Goal: Transaction & Acquisition: Obtain resource

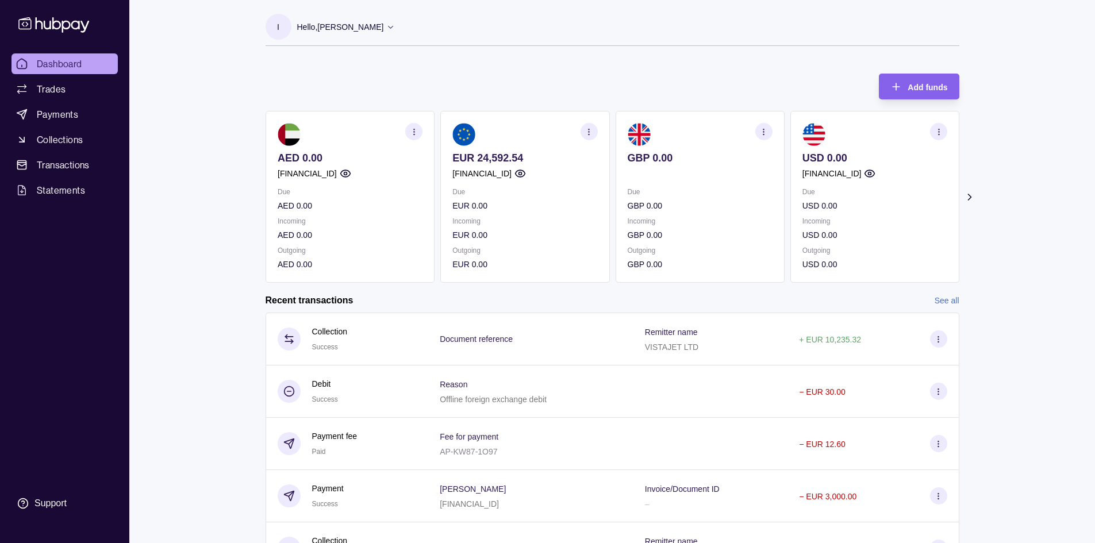
click at [585, 131] on icon "button" at bounding box center [588, 132] width 9 height 9
click at [495, 130] on link "View transactions" at bounding box center [503, 131] width 63 height 13
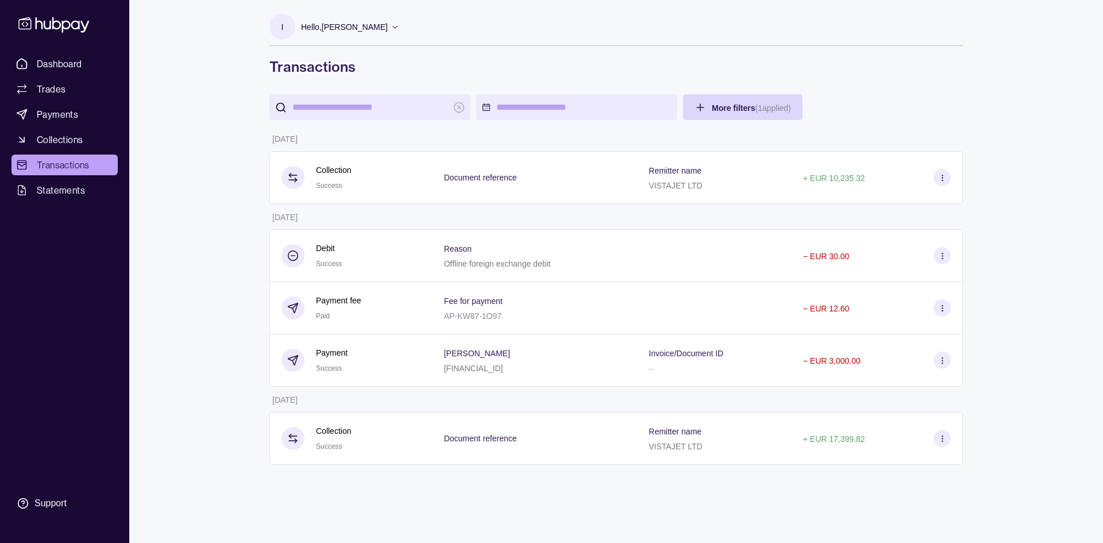
click at [504, 110] on html "Dashboard Trades Payments Collections Transactions Statements Support I Hello, …" at bounding box center [551, 271] width 1103 height 543
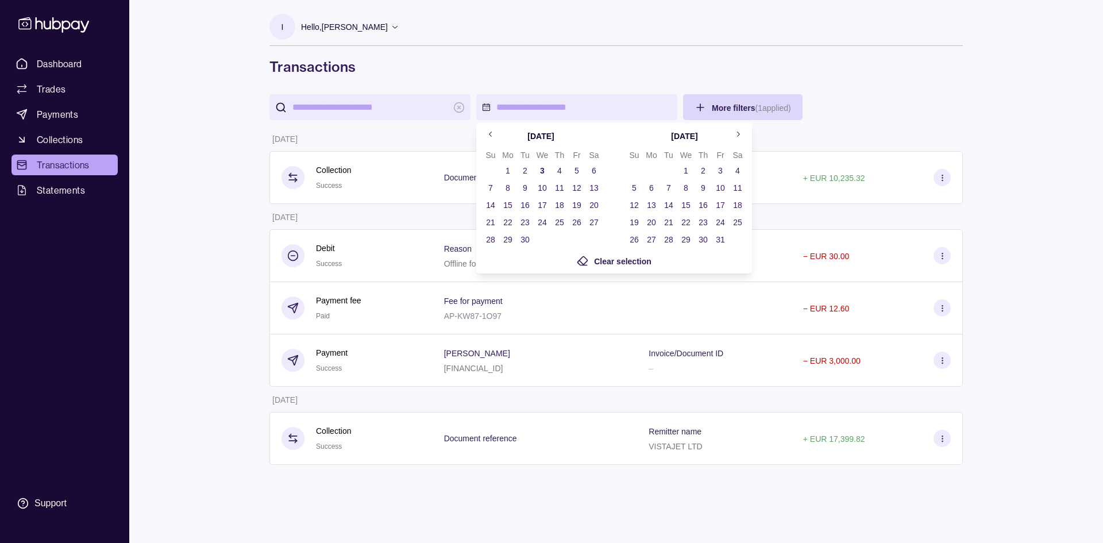
click at [492, 136] on icon "Go to previous month" at bounding box center [491, 134] width 9 height 9
click at [743, 49] on html "Dashboard Trades Payments Collections Transactions Statements Support I Hello, …" at bounding box center [551, 271] width 1103 height 543
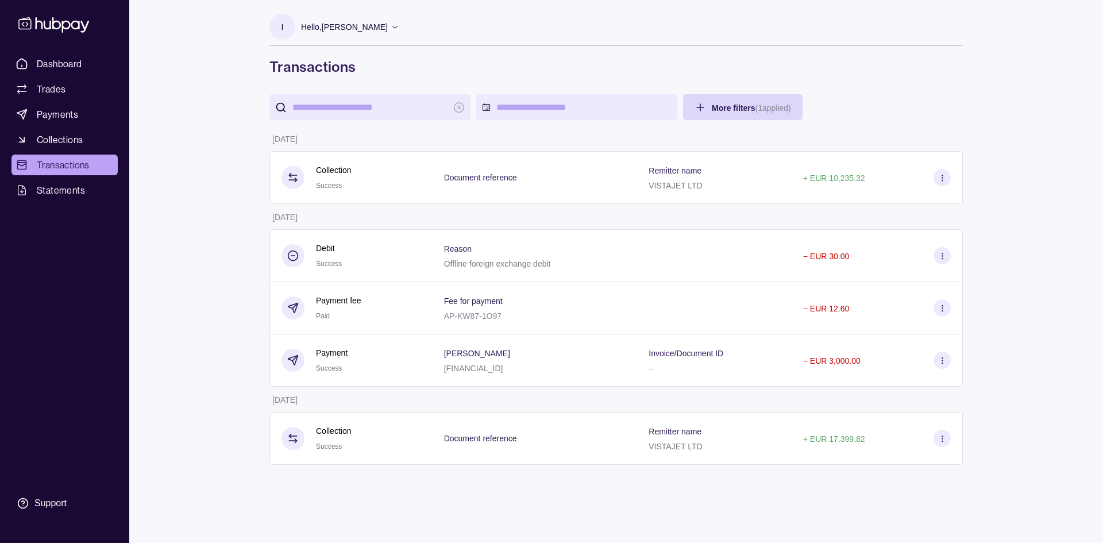
click at [555, 113] on html "Dashboard Trades Payments Collections Transactions Statements Support I Hello, …" at bounding box center [551, 271] width 1103 height 543
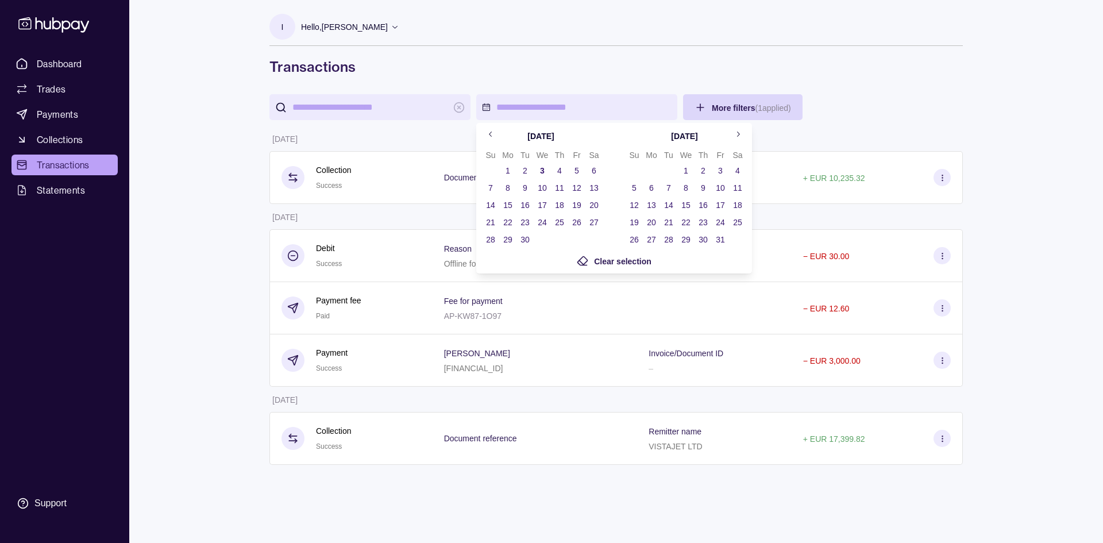
click at [508, 170] on button "1" at bounding box center [508, 171] width 16 height 16
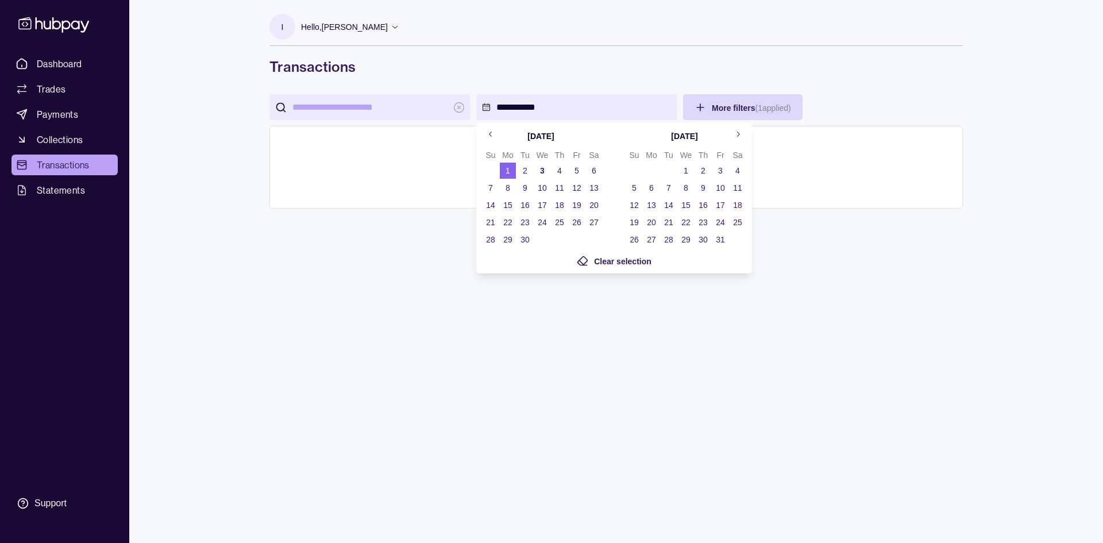
click at [543, 178] on button "3" at bounding box center [542, 171] width 16 height 16
click at [492, 137] on icon "Go to previous month" at bounding box center [491, 134] width 9 height 9
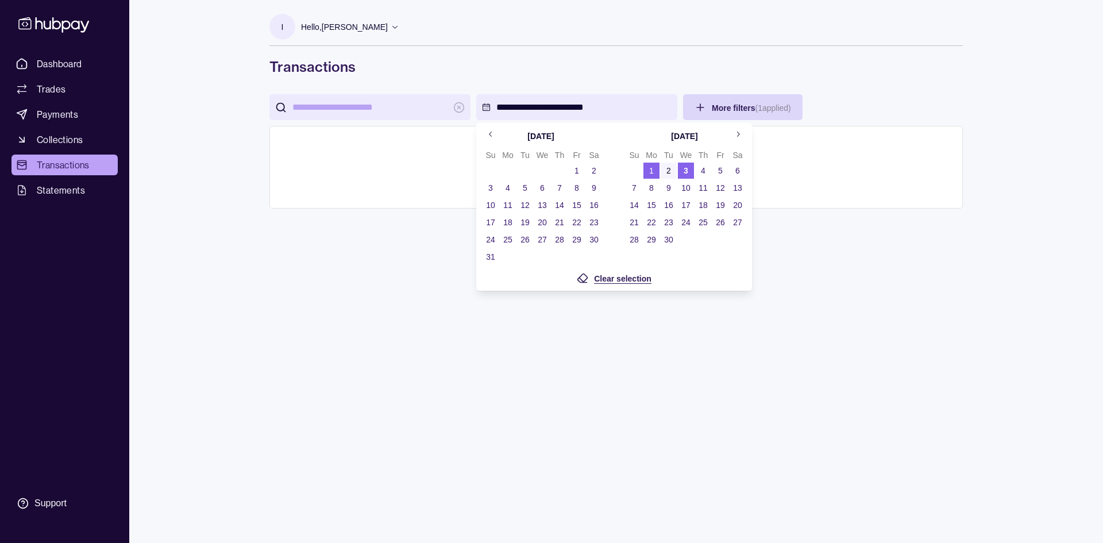
click at [627, 278] on span "Clear selection" at bounding box center [622, 278] width 57 height 9
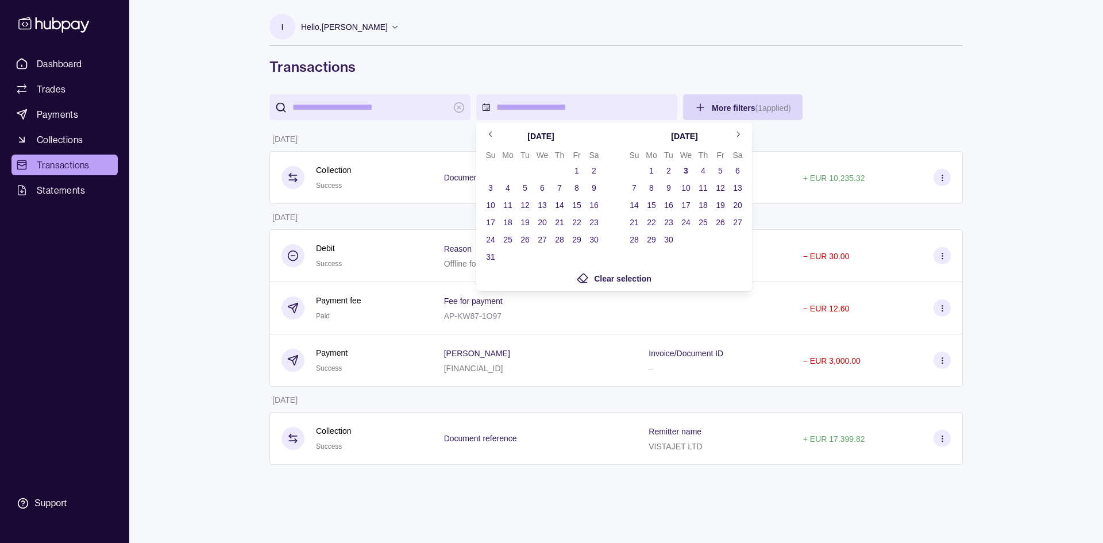
click at [493, 134] on icon "Go to previous month" at bounding box center [491, 134] width 9 height 9
click at [524, 174] on button "1" at bounding box center [525, 171] width 16 height 16
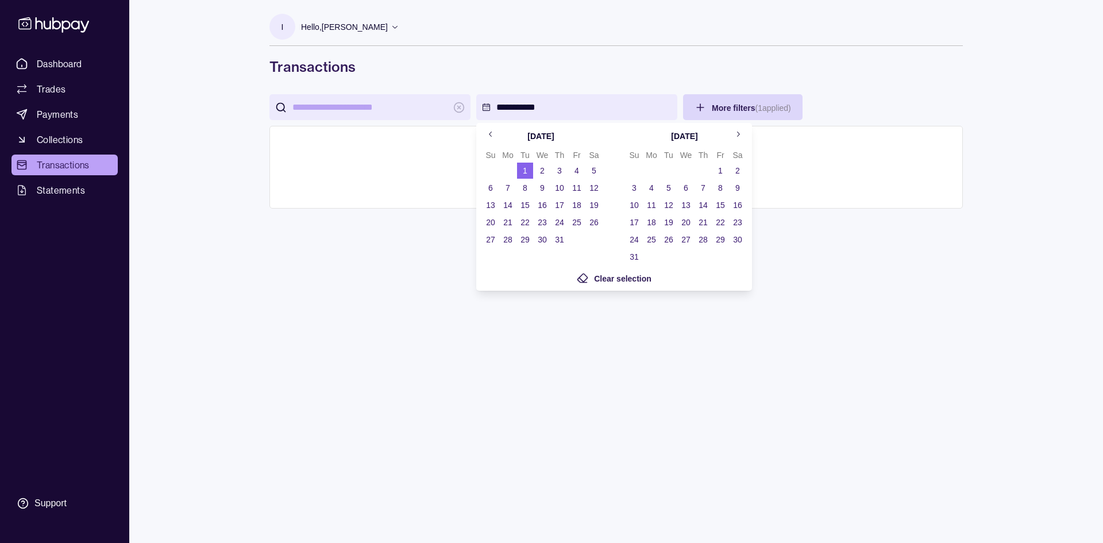
click at [735, 139] on button "Go to next month" at bounding box center [737, 134] width 17 height 17
click at [576, 171] on button "1" at bounding box center [577, 171] width 16 height 16
click at [491, 131] on icon "Go to previous month" at bounding box center [491, 134] width 9 height 9
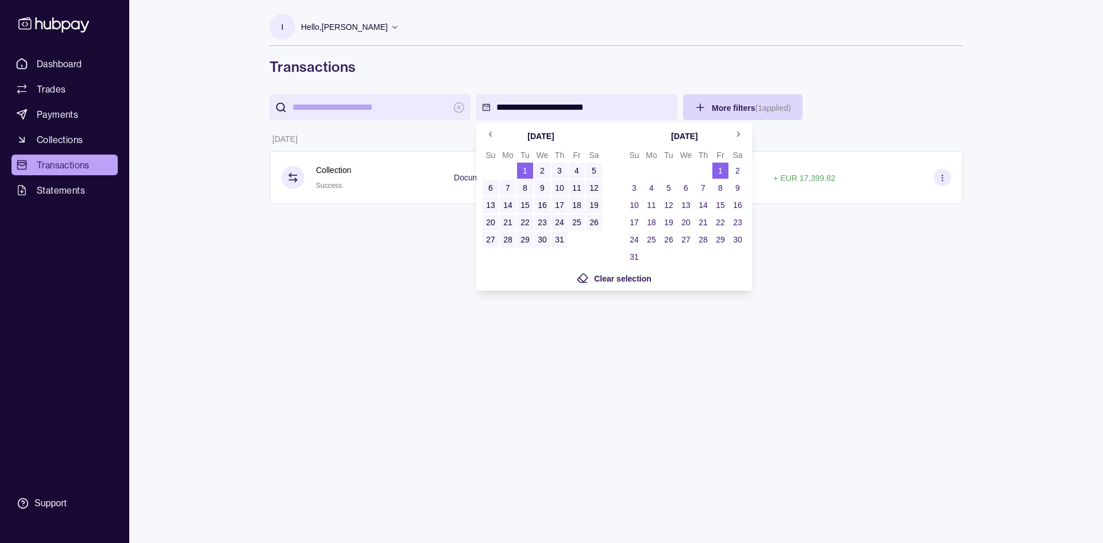
click at [585, 17] on html "**********" at bounding box center [551, 271] width 1103 height 543
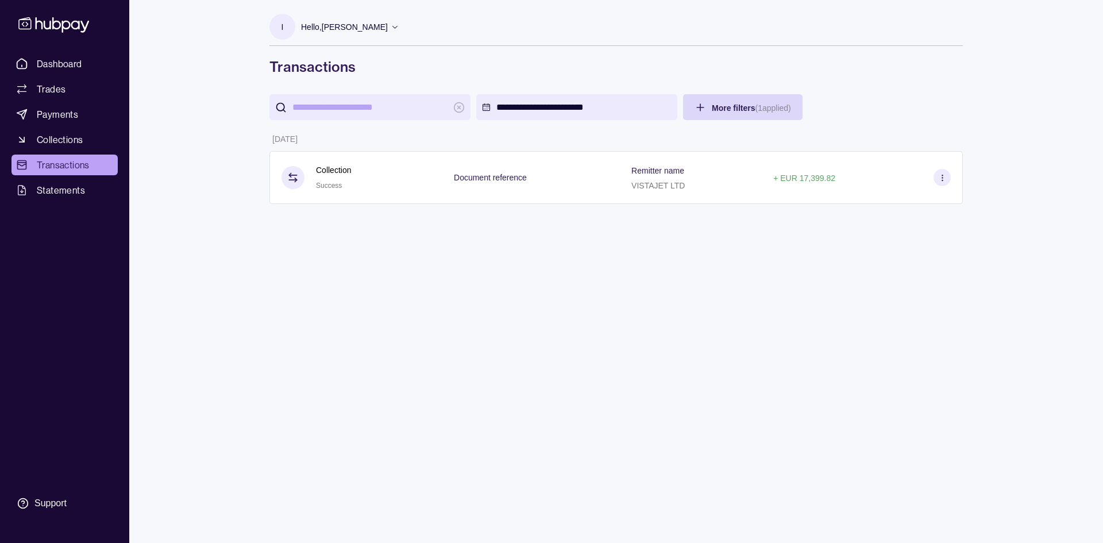
click at [546, 112] on html "**********" at bounding box center [551, 271] width 1103 height 543
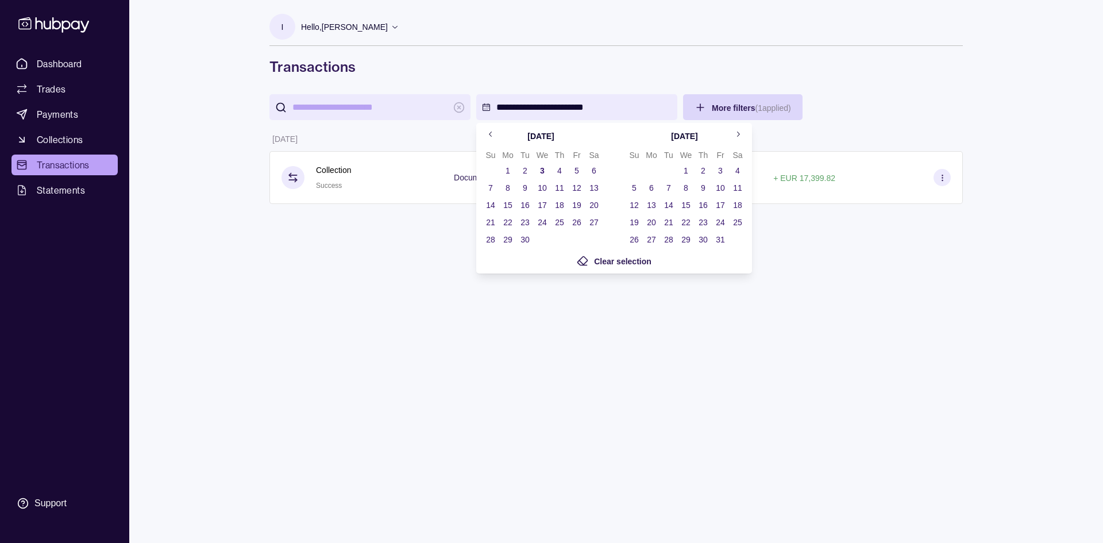
click at [733, 140] on button "Go to next month" at bounding box center [737, 134] width 17 height 17
click at [492, 132] on icon "Go to previous month" at bounding box center [491, 134] width 9 height 9
click at [506, 170] on button "1" at bounding box center [508, 171] width 16 height 16
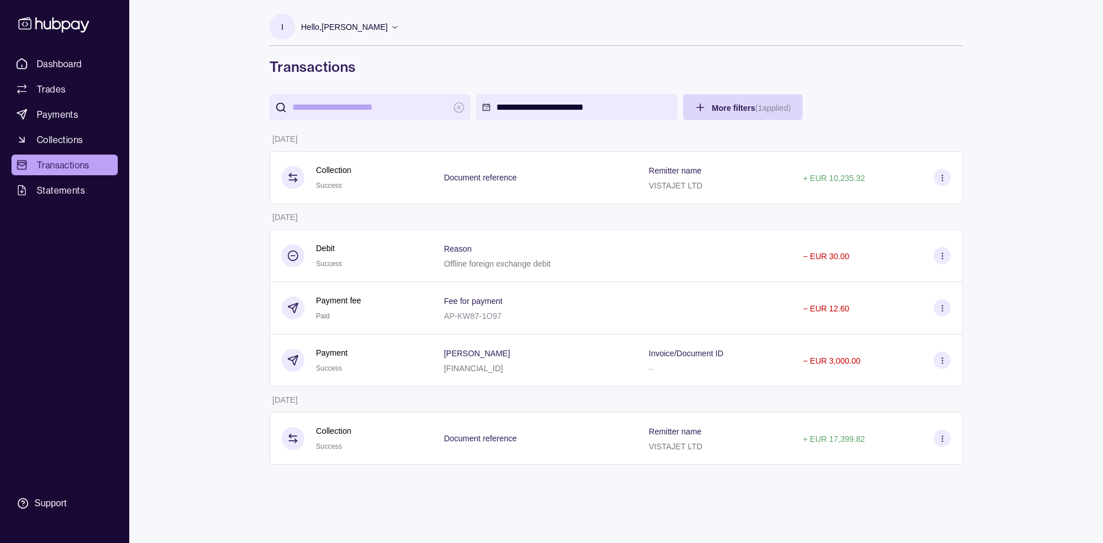
click at [640, 56] on html "**********" at bounding box center [551, 271] width 1103 height 543
click at [710, 110] on html "**********" at bounding box center [551, 271] width 1103 height 543
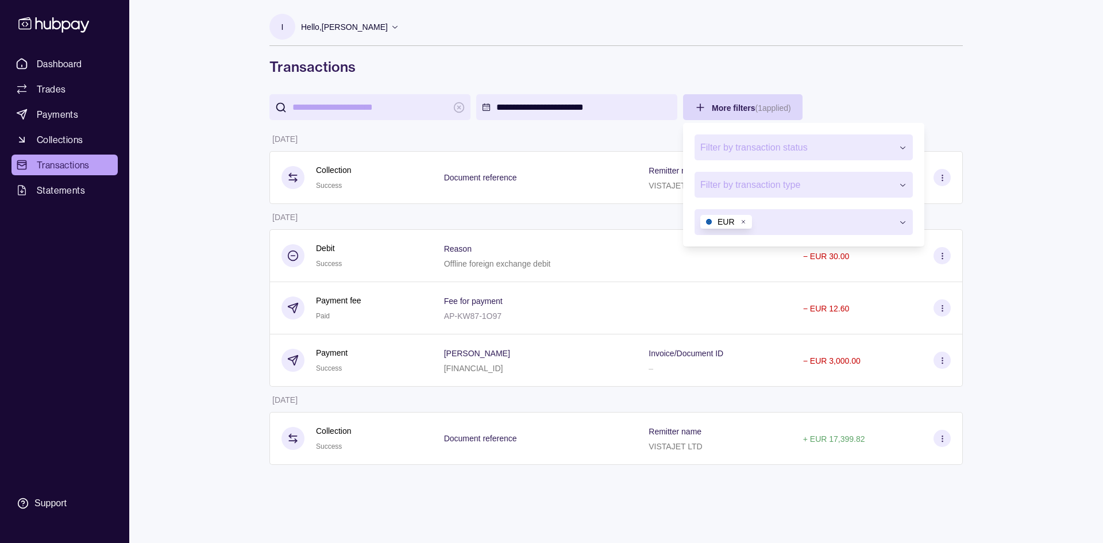
click at [858, 222] on button "button" at bounding box center [804, 222] width 218 height 26
click at [848, 222] on button "button" at bounding box center [804, 222] width 218 height 26
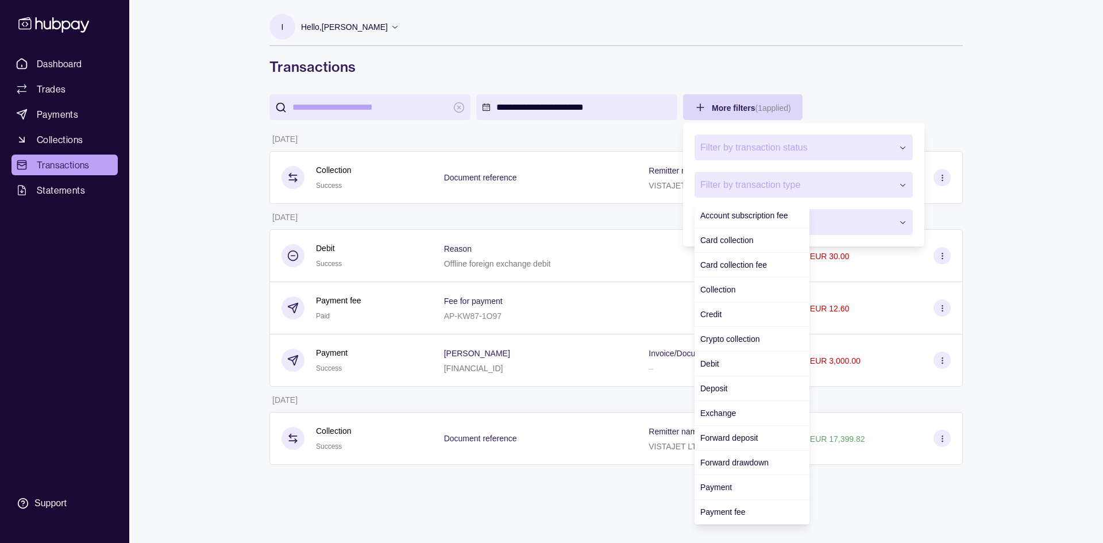
click at [849, 188] on span "Filter by transaction type" at bounding box center [796, 185] width 192 height 14
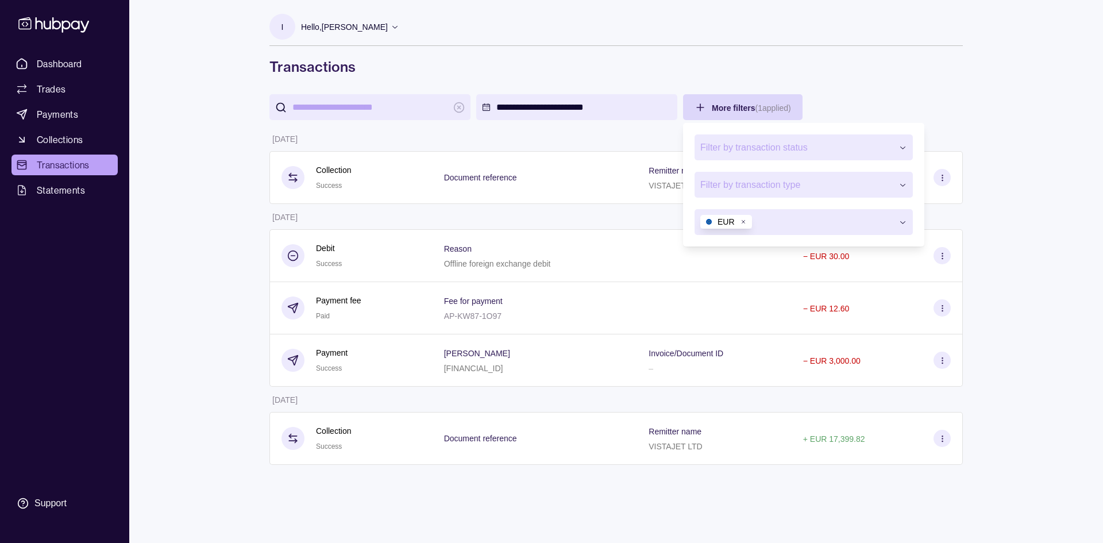
click at [852, 161] on div "Filter by transaction status Filter by transaction type EUR" at bounding box center [804, 185] width 230 height 112
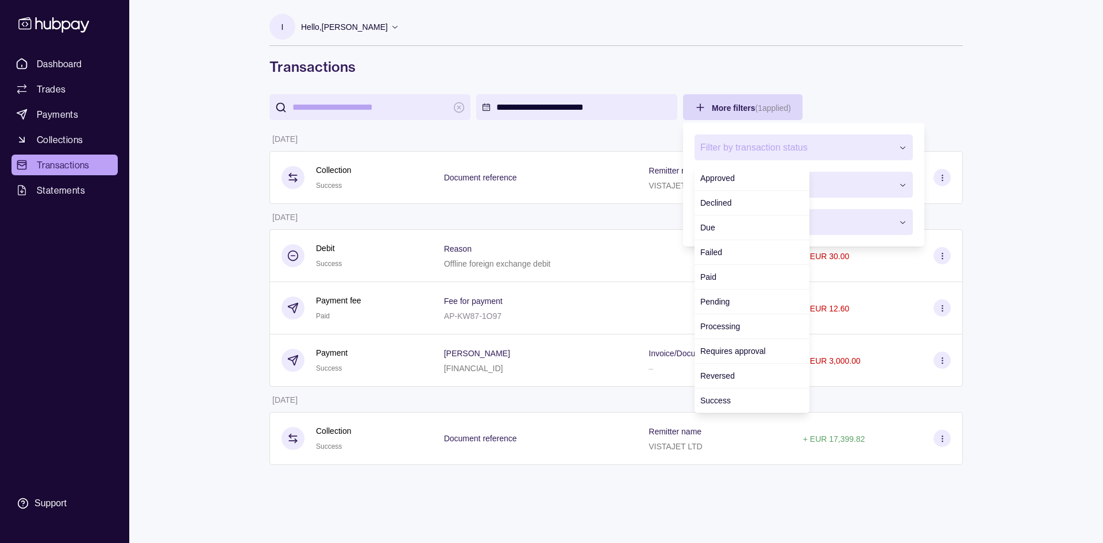
click at [852, 159] on button "Filter by transaction status" at bounding box center [804, 147] width 218 height 26
click at [850, 156] on button "Filter by transaction status" at bounding box center [804, 147] width 218 height 26
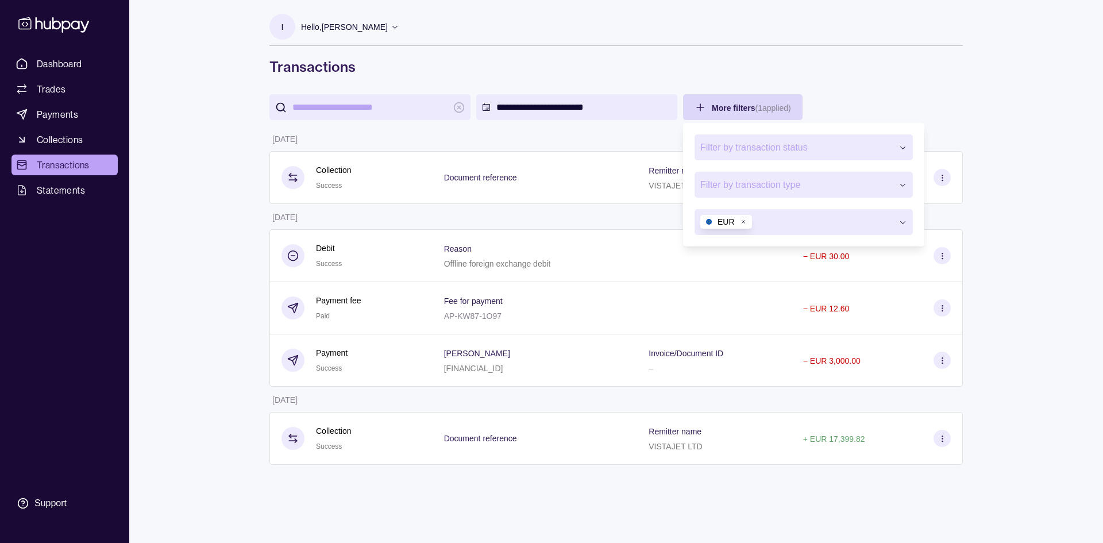
click at [866, 68] on html "**********" at bounding box center [551, 271] width 1103 height 543
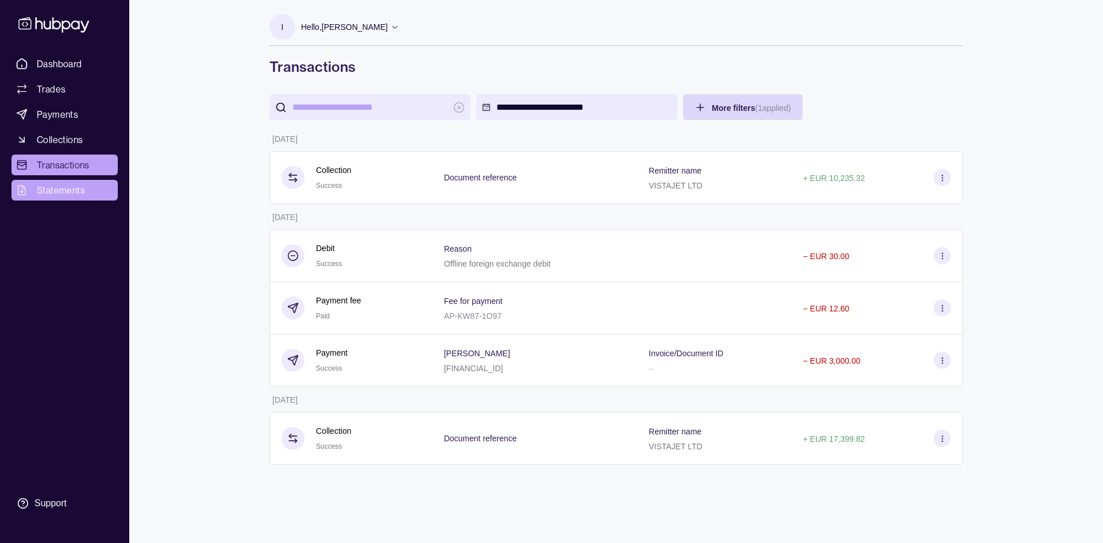
click at [74, 190] on span "Statements" at bounding box center [61, 190] width 48 height 14
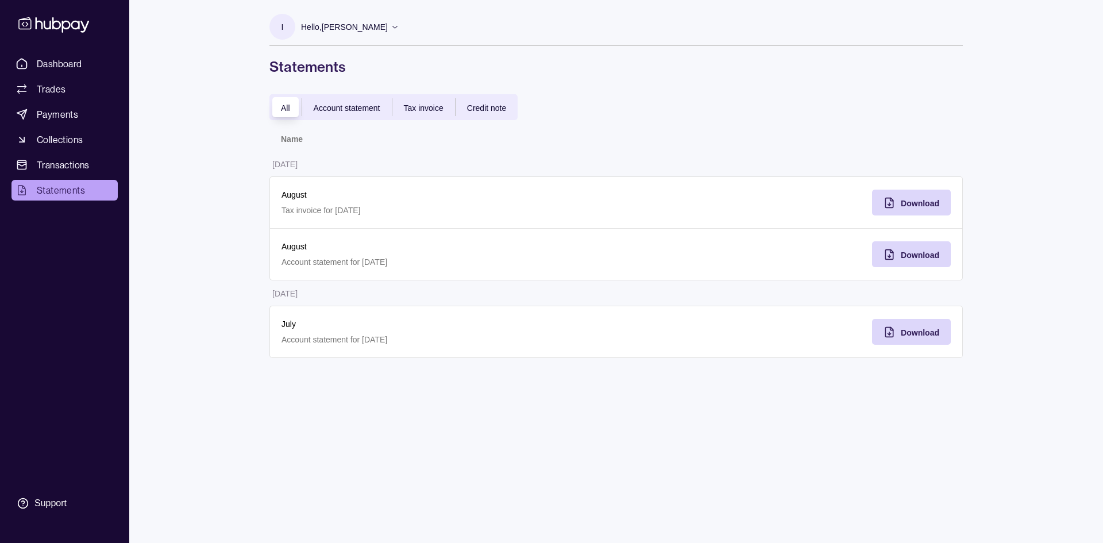
click at [365, 113] on div "Account statement" at bounding box center [347, 108] width 90 height 14
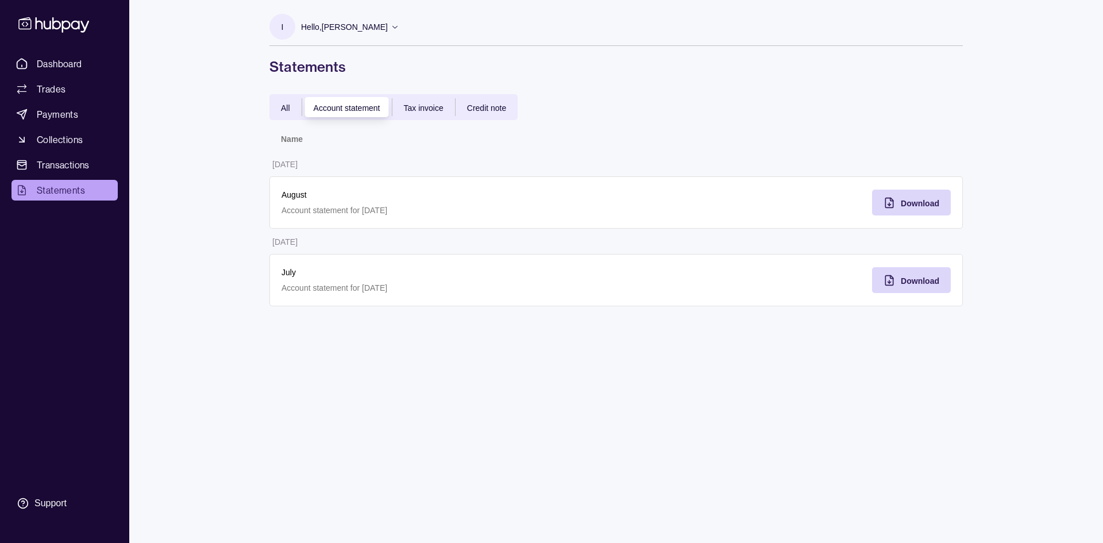
click at [417, 108] on span "Tax invoice" at bounding box center [424, 107] width 40 height 9
click at [326, 112] on span "Account statement" at bounding box center [347, 107] width 67 height 9
click at [288, 111] on span "All" at bounding box center [285, 107] width 9 height 9
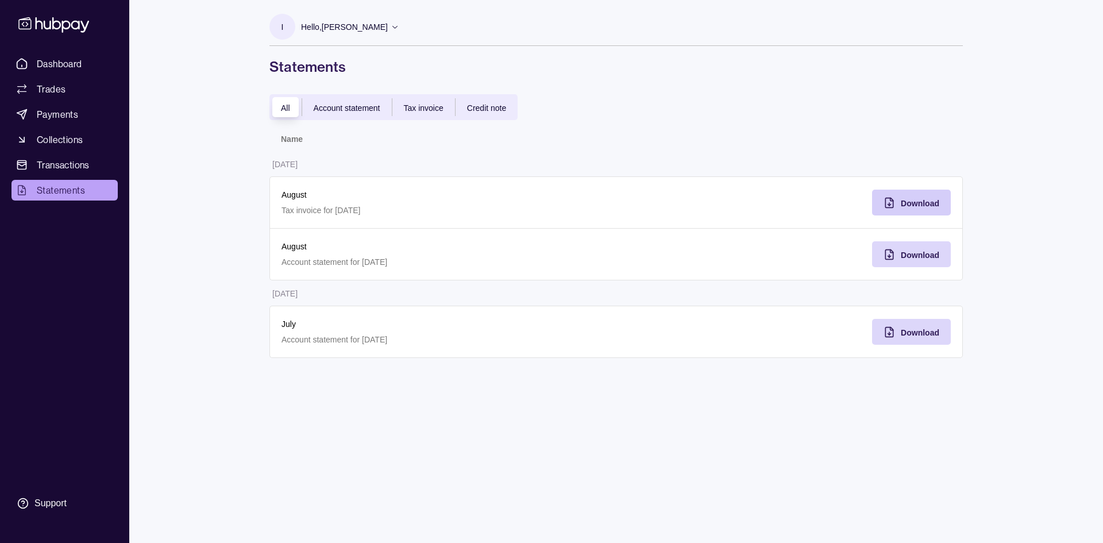
click at [912, 203] on span "Download" at bounding box center [920, 203] width 38 height 9
click at [909, 254] on span "Download" at bounding box center [920, 255] width 38 height 9
click at [911, 328] on span "Download" at bounding box center [920, 332] width 38 height 9
click at [54, 68] on span "Dashboard" at bounding box center [59, 64] width 45 height 14
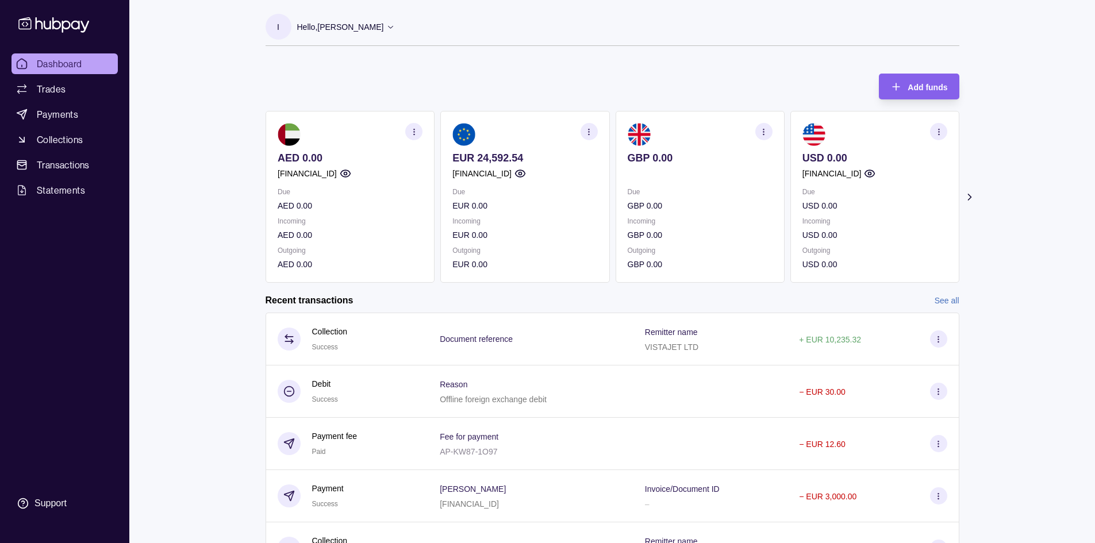
click at [590, 133] on icon "button" at bounding box center [588, 132] width 9 height 9
click at [514, 188] on link "Download account details" at bounding box center [518, 189] width 92 height 13
click at [580, 133] on section "button" at bounding box center [588, 131] width 17 height 17
click at [525, 159] on link "View account details" at bounding box center [508, 160] width 73 height 13
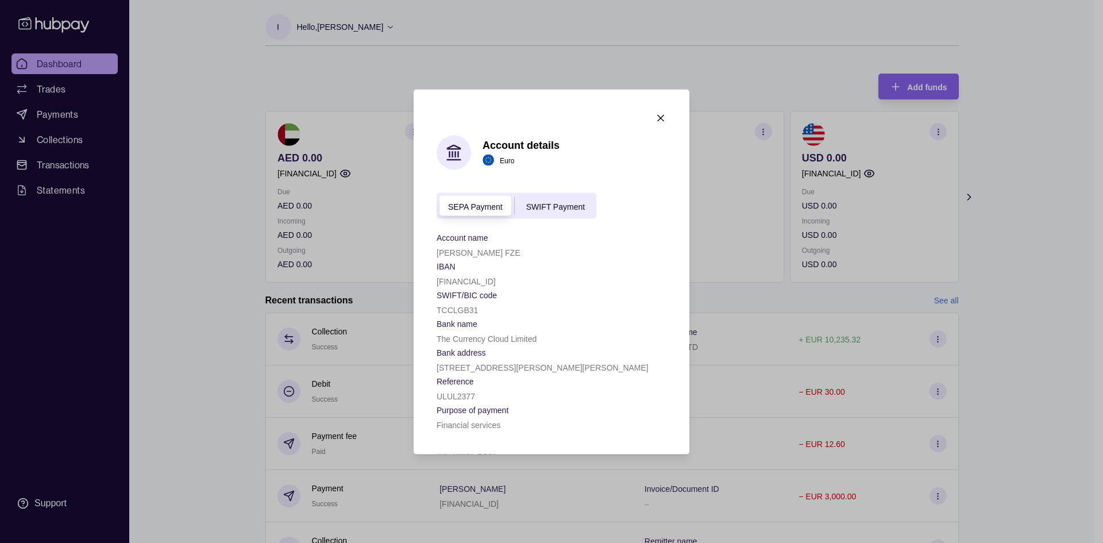
click at [657, 121] on icon "button" at bounding box center [660, 117] width 11 height 11
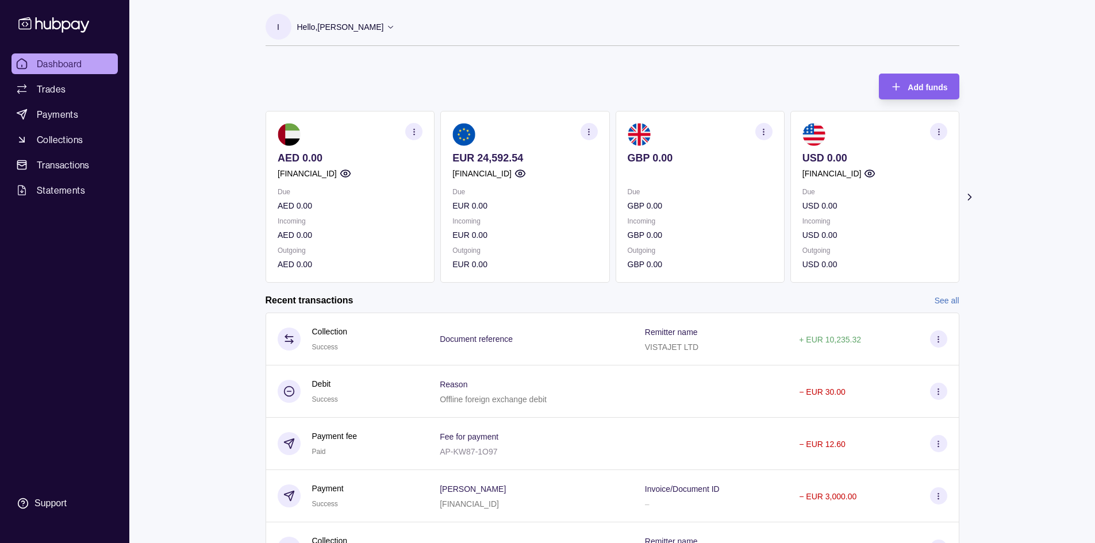
click at [590, 126] on section "button" at bounding box center [588, 131] width 17 height 17
click at [512, 131] on link "View transactions" at bounding box center [503, 131] width 63 height 13
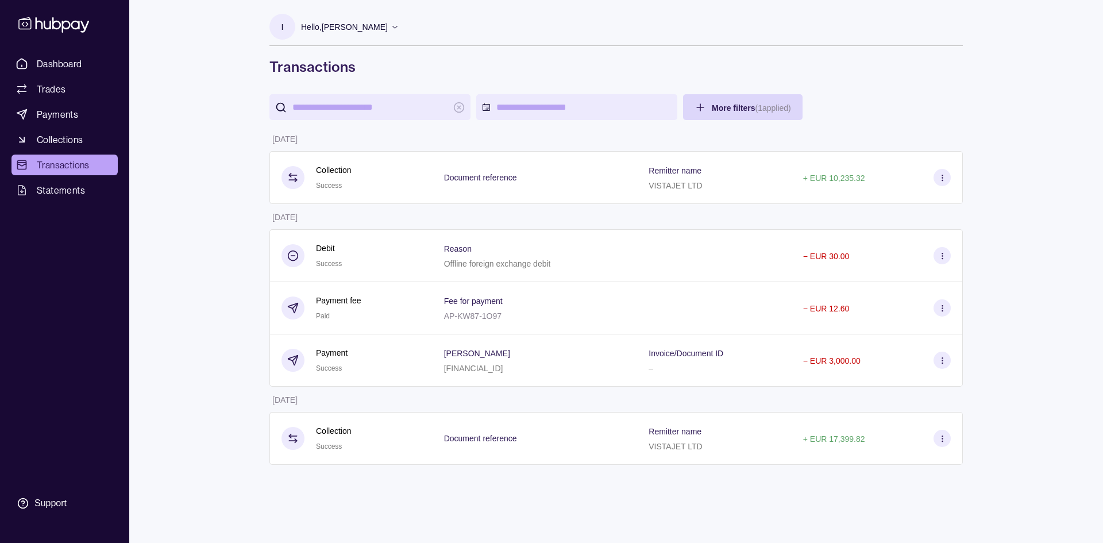
drag, startPoint x: 459, startPoint y: 217, endPoint x: 445, endPoint y: 220, distance: 14.1
click at [459, 217] on table "Details Amount [DATE] Collection Success Document reference Remitter name VISTA…" at bounding box center [616, 295] width 694 height 339
click at [988, 223] on div "Dashboard Trades Payments Collections Transactions Statements Support I Hello, …" at bounding box center [551, 271] width 1103 height 543
